Goal: Information Seeking & Learning: Learn about a topic

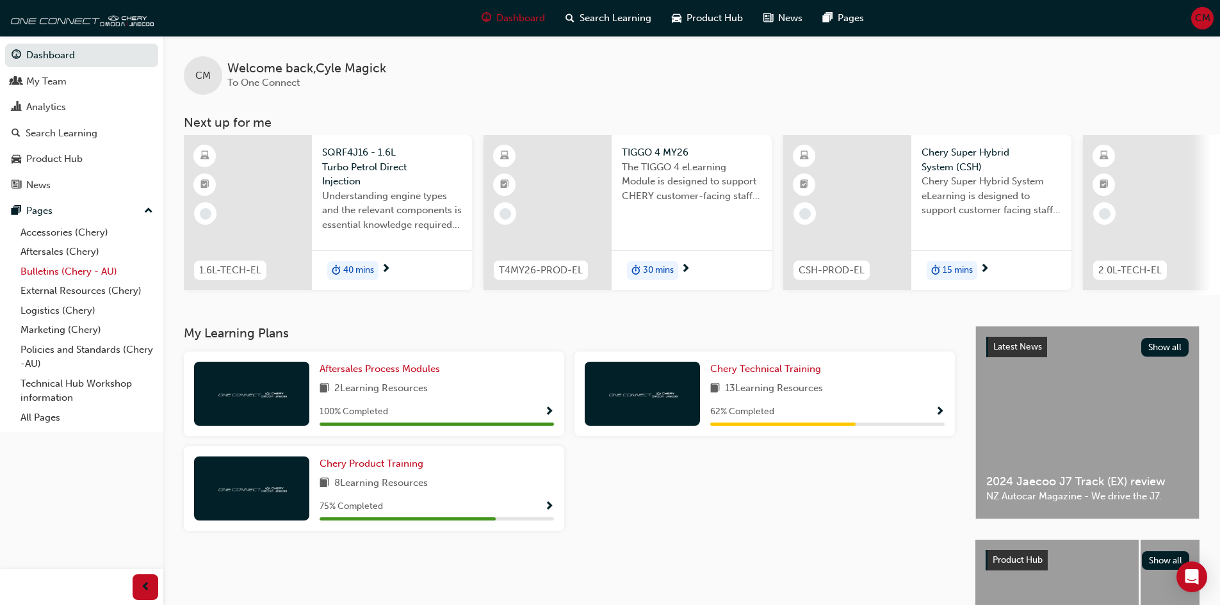
click at [43, 276] on link "Bulletins (Chery - AU)" at bounding box center [86, 272] width 143 height 20
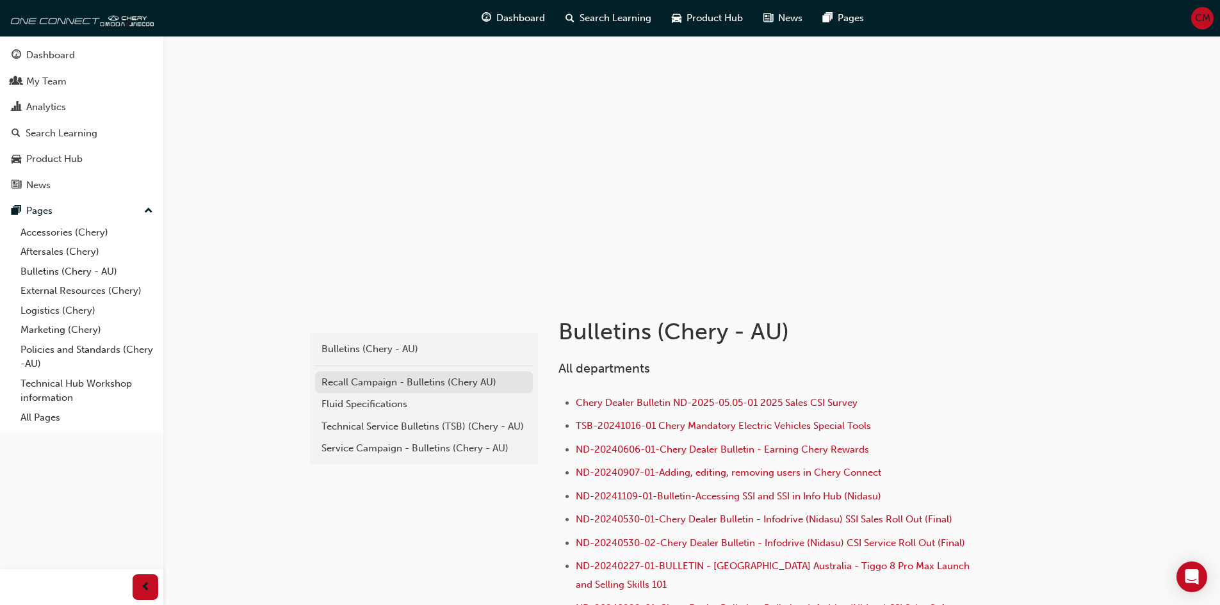
click at [400, 389] on div "Recall Campaign - Bulletins (Chery AU)" at bounding box center [424, 382] width 205 height 15
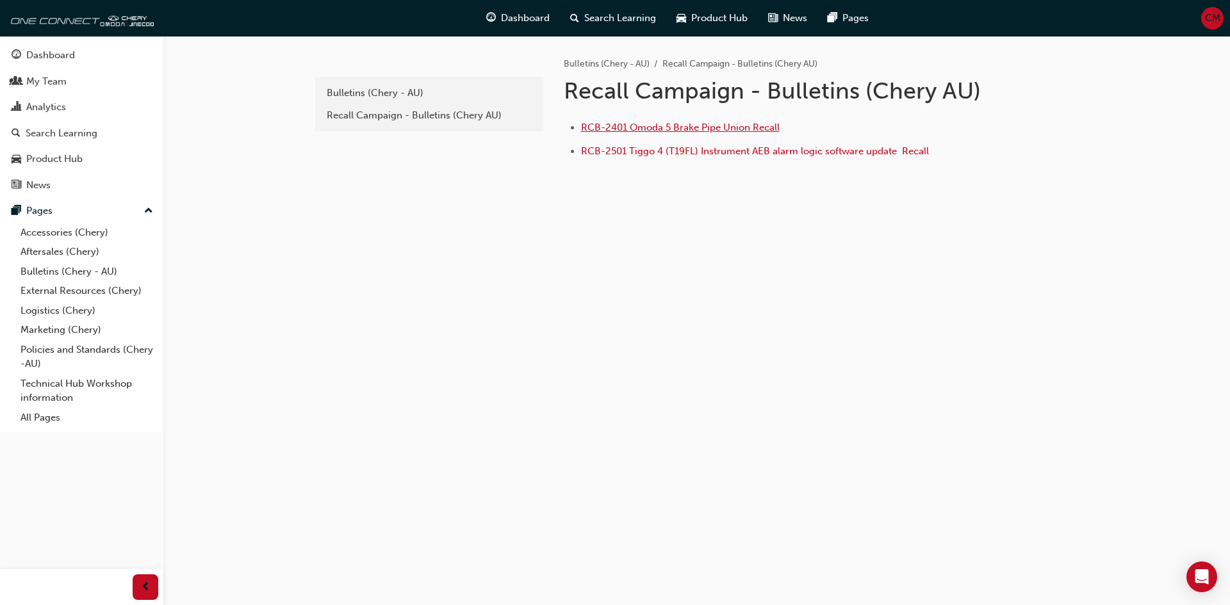
click at [675, 132] on span "RCB-2401 Omoda 5 Brake Pipe Union Recall" at bounding box center [680, 128] width 199 height 12
